Goal: Contribute content: Add original content to the website for others to see

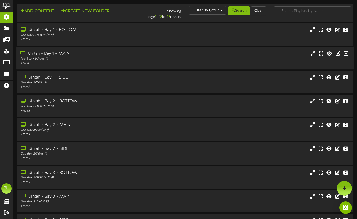
click at [64, 51] on div "Uintah - Bay 1 - MAIN" at bounding box center [86, 54] width 133 height 6
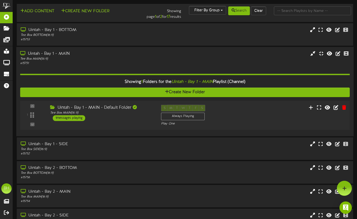
click at [67, 117] on div "1 messages playing" at bounding box center [69, 118] width 33 height 6
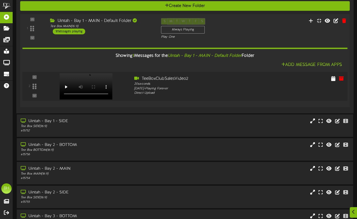
scroll to position [87, 0]
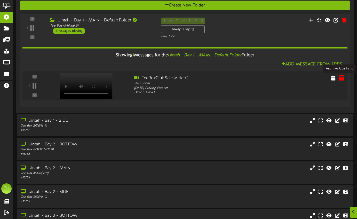
click at [340, 77] on icon at bounding box center [342, 78] width 6 height 6
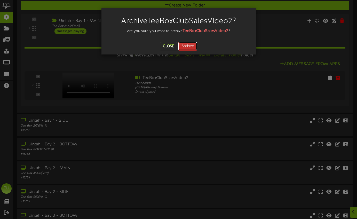
click at [190, 49] on button "Archive" at bounding box center [187, 46] width 19 height 9
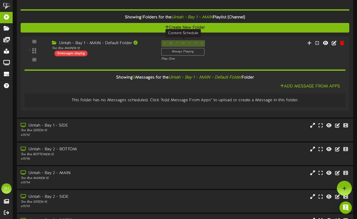
scroll to position [61, 0]
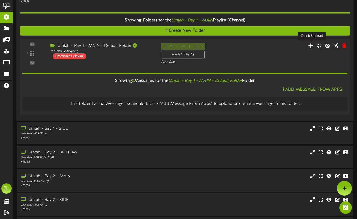
click at [313, 46] on icon at bounding box center [310, 46] width 5 height 6
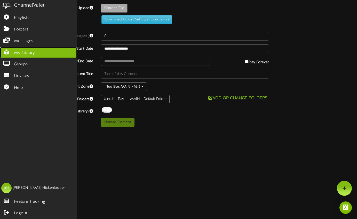
click at [7, 52] on icon at bounding box center [6, 52] width 13 height 4
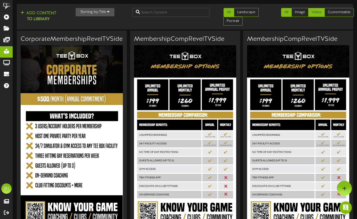
click at [318, 12] on link "Video" at bounding box center [316, 12] width 17 height 9
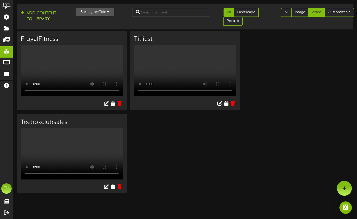
click at [160, 166] on div "FrugalFitness Your browser does not support HTML5 video." at bounding box center [185, 114] width 336 height 166
click at [113, 189] on icon at bounding box center [112, 187] width 5 height 6
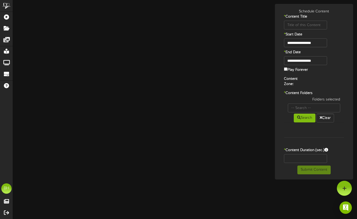
type input "Teeboxclubsales"
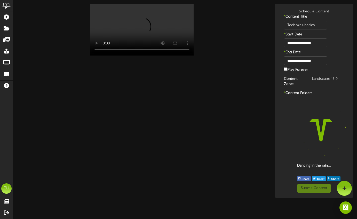
drag, startPoint x: 113, startPoint y: 199, endPoint x: 241, endPoint y: 193, distance: 127.9
click at [241, 193] on html "ChannelValet Playlists Folders Messages My Library Groups Devices Help BH Bret …" at bounding box center [178, 99] width 357 height 198
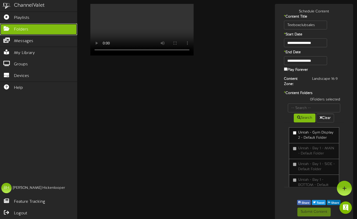
click at [8, 30] on icon at bounding box center [6, 28] width 13 height 4
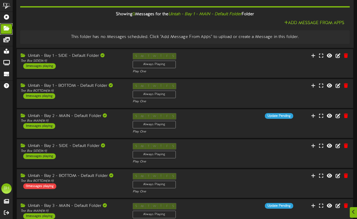
scroll to position [86, 0]
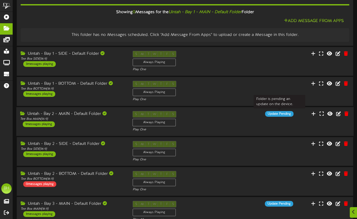
click at [283, 113] on div "Update Pending" at bounding box center [279, 114] width 28 height 6
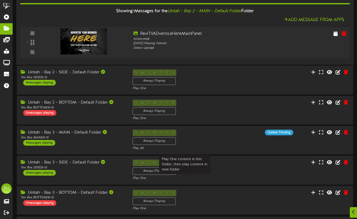
scroll to position [224, 0]
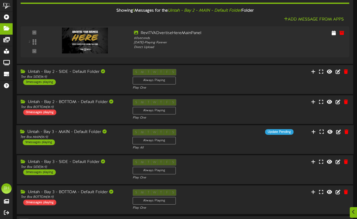
click at [48, 143] on div "1 messages playing" at bounding box center [39, 142] width 32 height 6
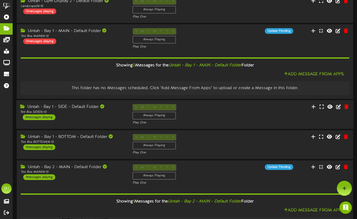
scroll to position [0, 0]
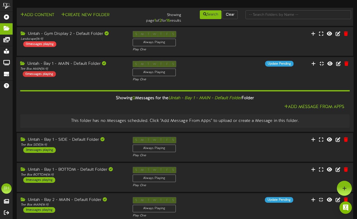
click at [44, 73] on div "0 messages playing" at bounding box center [39, 74] width 33 height 6
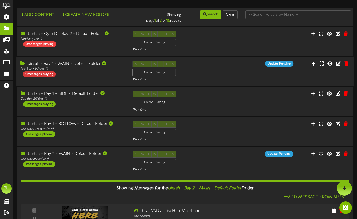
click at [44, 73] on div "0 messages playing" at bounding box center [39, 74] width 33 height 6
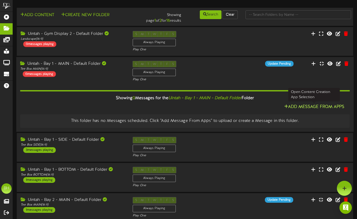
click at [292, 106] on button "Add Message From Apps" at bounding box center [314, 107] width 63 height 6
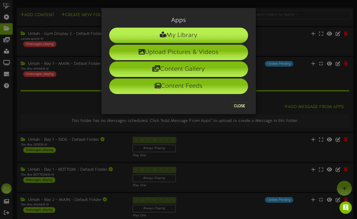
click at [210, 36] on li "My Library" at bounding box center [178, 35] width 139 height 15
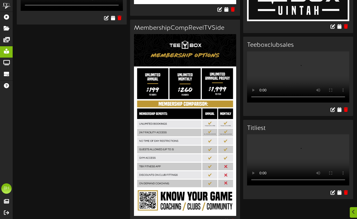
scroll to position [658, 0]
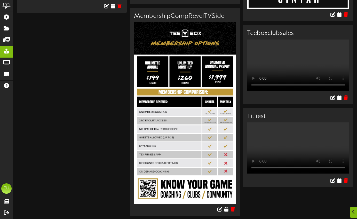
click at [314, 147] on video "Your browser does not support HTML5 video." at bounding box center [298, 147] width 102 height 51
click at [338, 183] on icon at bounding box center [339, 181] width 5 height 6
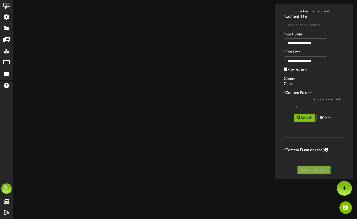
type input "Titliest"
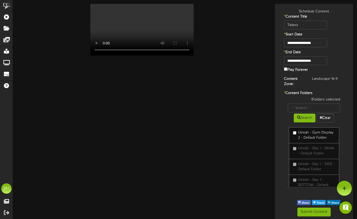
scroll to position [2, 0]
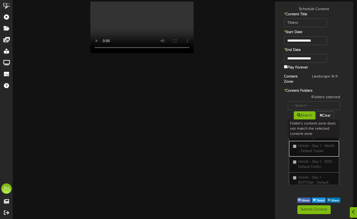
click at [296, 146] on label "Uintah - Bay 1 - MAIN - Default Folder" at bounding box center [314, 149] width 42 height 10
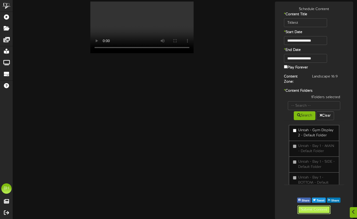
click at [318, 211] on button "Submit Content" at bounding box center [313, 209] width 33 height 9
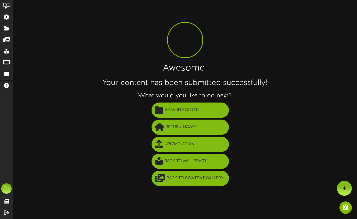
scroll to position [0, 0]
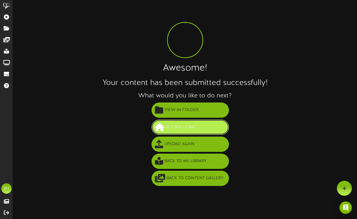
click at [201, 126] on button "Return Home" at bounding box center [190, 126] width 77 height 15
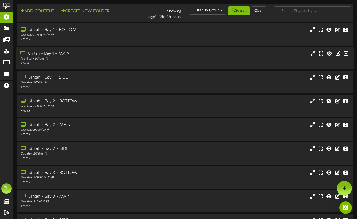
click at [147, 61] on div "# 15751" at bounding box center [86, 63] width 133 height 4
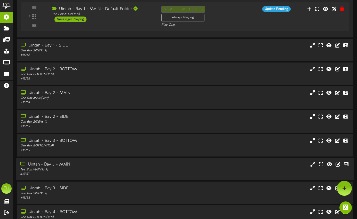
scroll to position [129, 0]
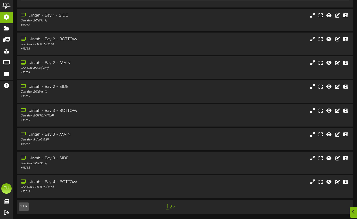
click at [171, 207] on link "2" at bounding box center [171, 207] width 3 height 6
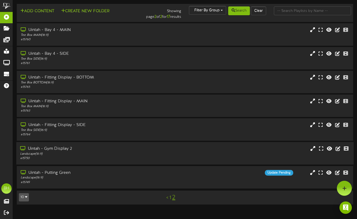
click at [129, 149] on div "Uintah - Gym Display 2" at bounding box center [86, 149] width 133 height 6
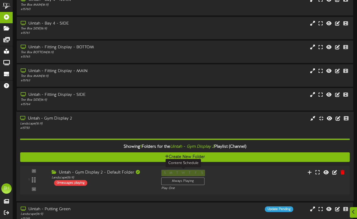
scroll to position [57, 0]
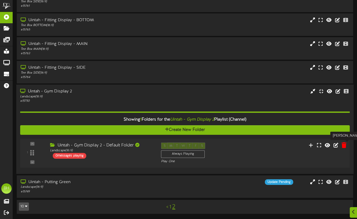
click at [344, 145] on icon at bounding box center [343, 145] width 5 height 6
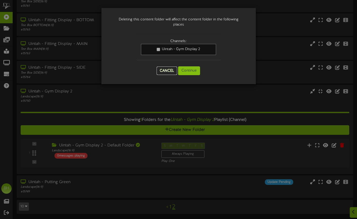
click at [169, 70] on button "Cancel" at bounding box center [167, 71] width 20 height 8
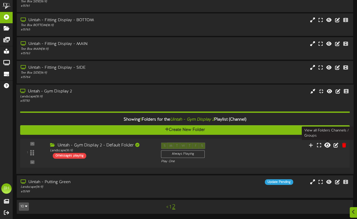
click at [329, 145] on icon at bounding box center [327, 145] width 6 height 6
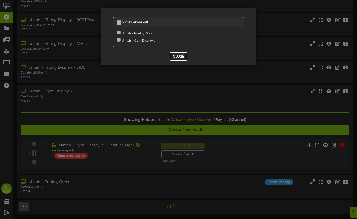
click at [183, 57] on button "Close" at bounding box center [178, 56] width 17 height 8
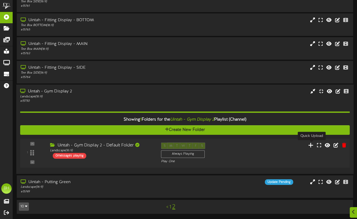
click at [312, 145] on icon at bounding box center [310, 145] width 5 height 6
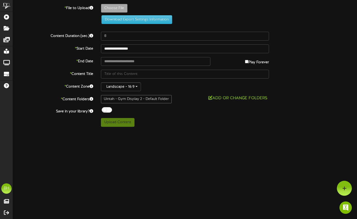
click at [147, 98] on div "Uintah - Gym Display 2 - Default Folder" at bounding box center [136, 99] width 71 height 8
click at [137, 84] on button "Landscape - 16:9" at bounding box center [121, 86] width 40 height 9
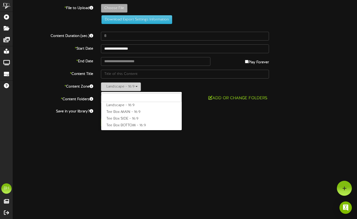
click at [137, 84] on button "Landscape - 16:9" at bounding box center [121, 86] width 40 height 9
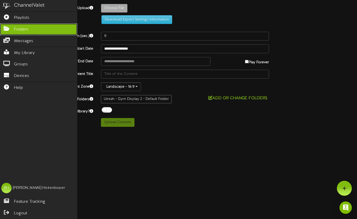
click at [6, 28] on icon at bounding box center [6, 28] width 13 height 4
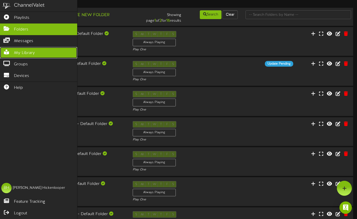
click at [25, 52] on span "My Library" at bounding box center [24, 53] width 21 height 6
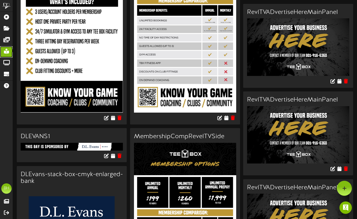
scroll to position [324, 0]
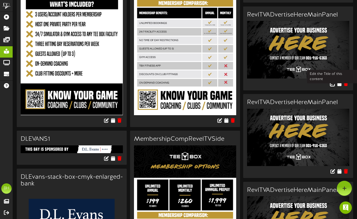
click at [333, 84] on icon at bounding box center [333, 84] width 6 height 6
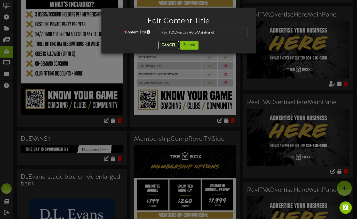
click at [172, 45] on button "Cancel" at bounding box center [168, 45] width 20 height 8
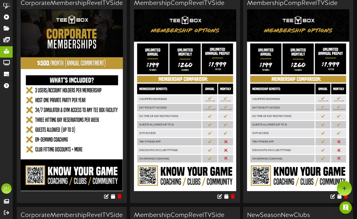
scroll to position [0, 0]
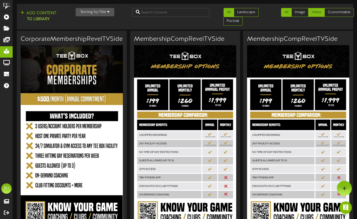
click at [317, 12] on link "Video" at bounding box center [316, 12] width 17 height 9
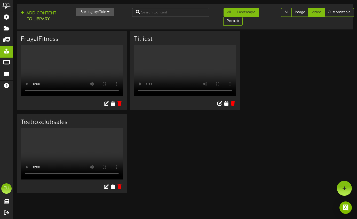
click at [244, 13] on link "Landscape" at bounding box center [246, 12] width 25 height 9
click at [288, 11] on link "All" at bounding box center [286, 12] width 11 height 9
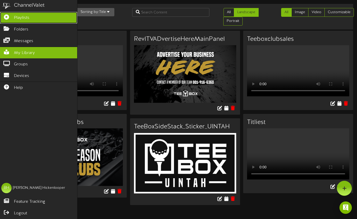
click at [8, 18] on icon at bounding box center [6, 16] width 13 height 4
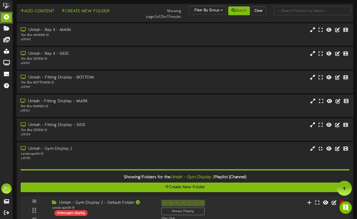
scroll to position [57, 0]
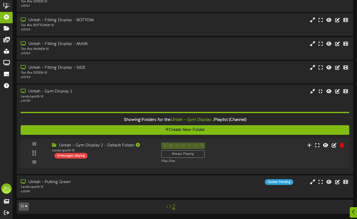
click at [171, 207] on link "1" at bounding box center [170, 207] width 2 height 6
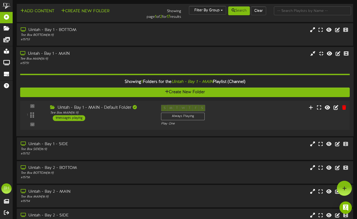
click at [80, 116] on div "1 messages playing" at bounding box center [69, 118] width 33 height 6
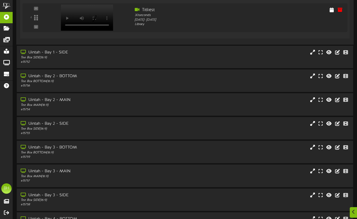
scroll to position [156, 0]
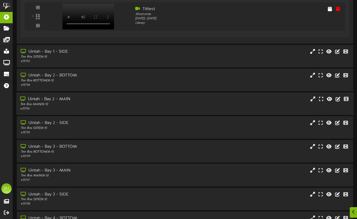
click at [187, 100] on div "Uintah - Bay 2 - MAIN Tee Box MAIN ( 16:9 ) # 15754" at bounding box center [184, 103] width 337 height 15
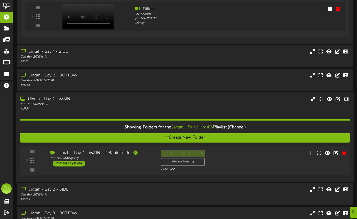
click at [81, 163] on div "1 messages playing" at bounding box center [69, 164] width 33 height 6
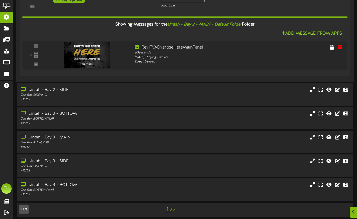
scroll to position [322, 0]
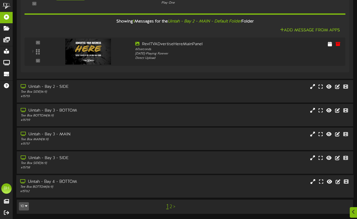
click at [100, 182] on div "Uintah - Bay 4 - BOTTOM" at bounding box center [86, 182] width 133 height 6
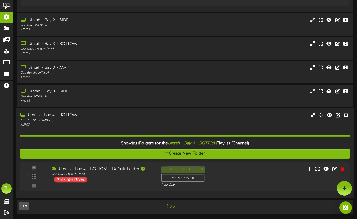
scroll to position [388, 0]
